Goal: Task Accomplishment & Management: Complete application form

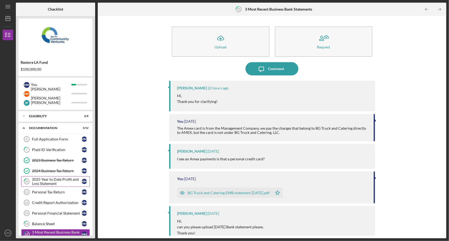
click at [66, 183] on div "2025 Year to Date Profit and Loss Statement" at bounding box center [57, 181] width 50 height 8
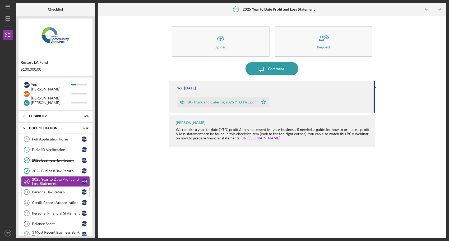
click at [65, 190] on div "Personal Tax Return" at bounding box center [57, 192] width 50 height 4
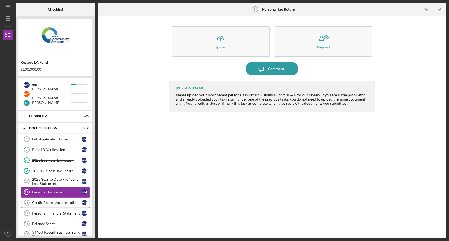
click at [64, 200] on div "Credit Report Authorization" at bounding box center [57, 202] width 50 height 4
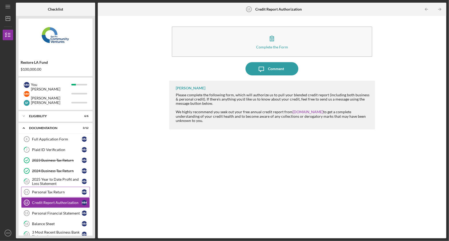
click at [64, 192] on div "Personal Tax Return" at bounding box center [57, 192] width 50 height 4
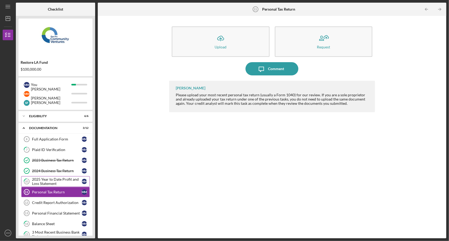
click at [62, 184] on div "2025 Year to Date Profit and Loss Statement" at bounding box center [57, 181] width 50 height 8
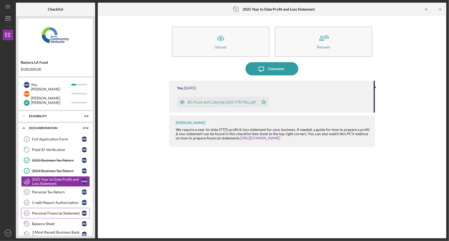
click at [69, 212] on div "Personal Financial Statement" at bounding box center [57, 213] width 50 height 4
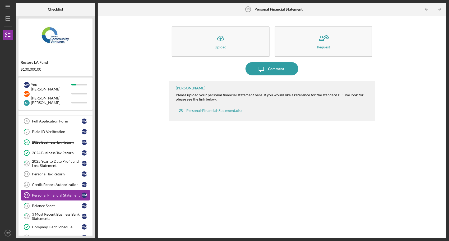
scroll to position [26, 0]
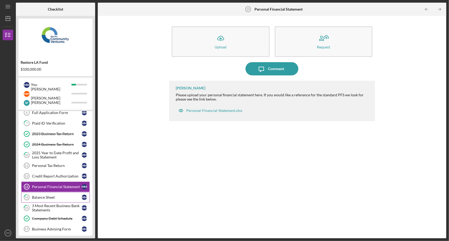
click at [52, 196] on div "Balance Sheet" at bounding box center [57, 197] width 50 height 4
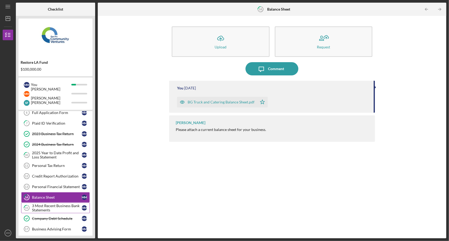
click at [55, 203] on div "3 Most Recent Business Bank Statements" at bounding box center [57, 207] width 50 height 8
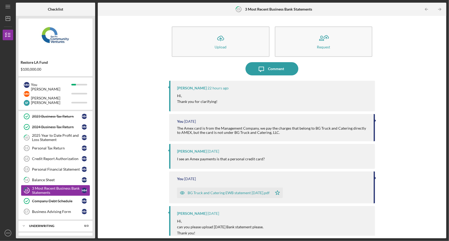
scroll to position [52, 0]
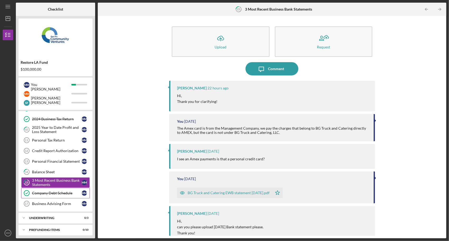
click at [56, 192] on div "Company Debt Schedule" at bounding box center [57, 193] width 50 height 4
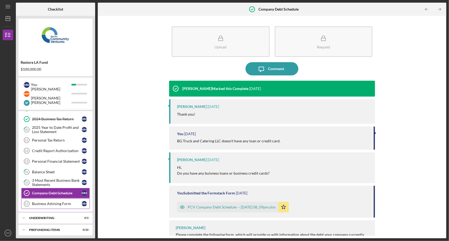
click at [54, 201] on div "Business Advising Form" at bounding box center [57, 203] width 50 height 4
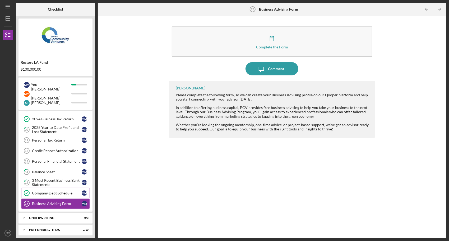
click at [55, 191] on div "Company Debt Schedule" at bounding box center [57, 193] width 50 height 4
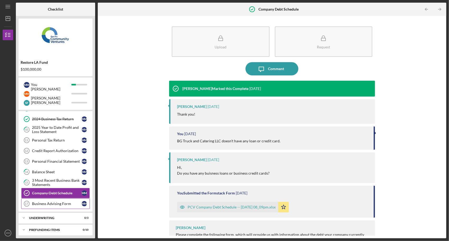
click at [55, 201] on div "Business Advising Form" at bounding box center [57, 203] width 50 height 4
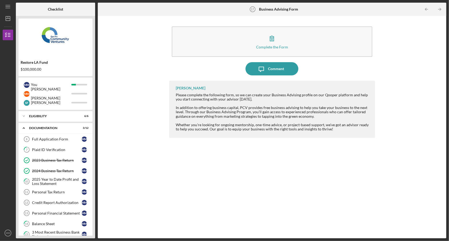
scroll to position [52, 0]
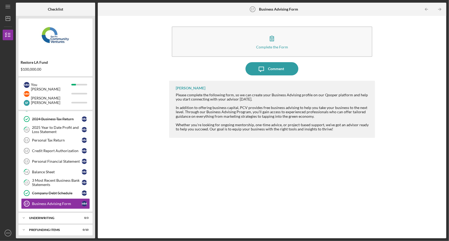
click at [274, 210] on div "[PERSON_NAME] Please complete the following form, so we can create your Busines…" at bounding box center [272, 156] width 206 height 150
